Goal: Information Seeking & Learning: Learn about a topic

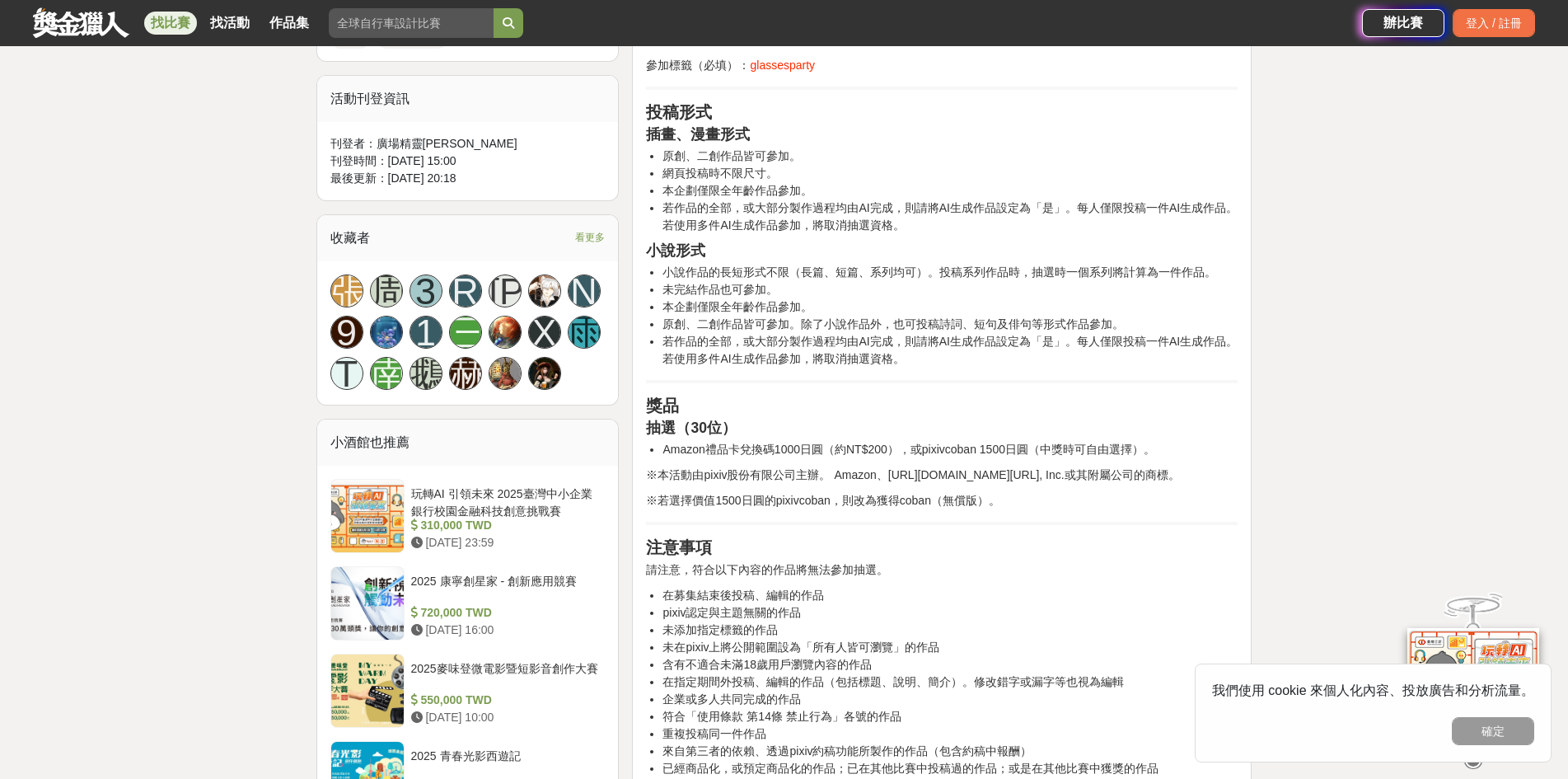
scroll to position [907, 0]
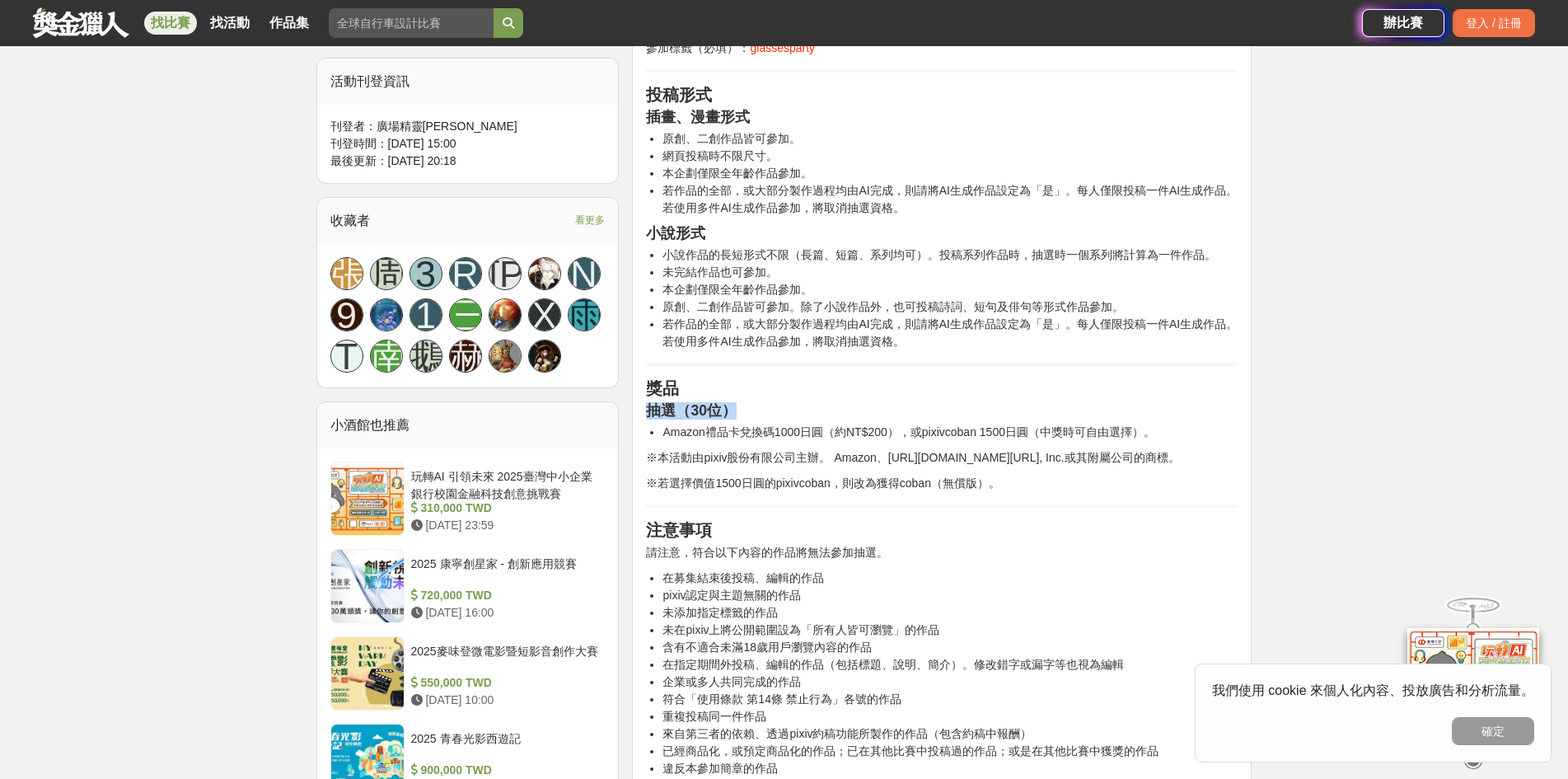
drag, startPoint x: 653, startPoint y: 406, endPoint x: 743, endPoint y: 406, distance: 90.0
click at [743, 406] on h3 "抽選（30位）" at bounding box center [942, 410] width 592 height 17
click at [789, 398] on div "自[DATE]（一）起， 投稿企劃「Glasses Party」將開始舉辦。 投稿企劃「Glasses Party」正在募集以「眼鏡」為主題的作品。 不限制表…" at bounding box center [942, 237] width 592 height 1150
drag, startPoint x: 648, startPoint y: 415, endPoint x: 742, endPoint y: 414, distance: 94.0
click at [742, 414] on h3 "抽選（30位）" at bounding box center [942, 410] width 592 height 17
